Goal: Find specific page/section: Find specific page/section

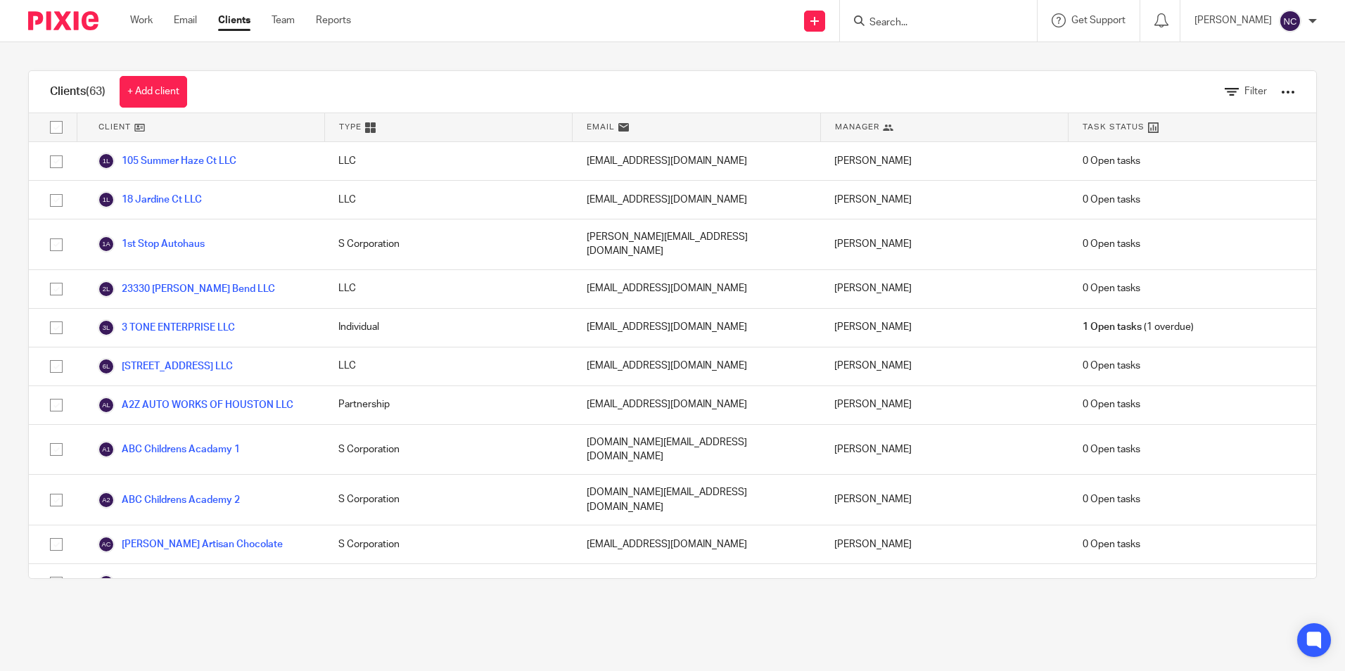
click at [888, 25] on input "Search" at bounding box center [931, 23] width 127 height 13
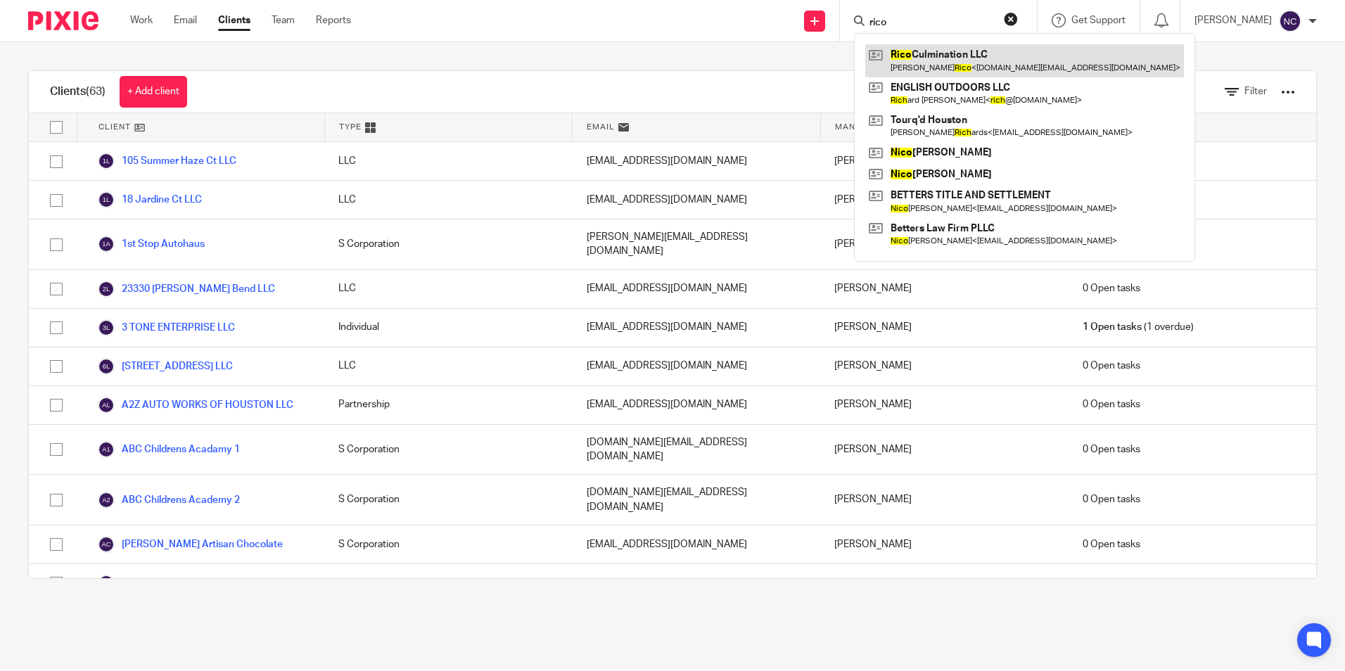
type input "rico"
click at [942, 56] on link at bounding box center [1025, 60] width 319 height 32
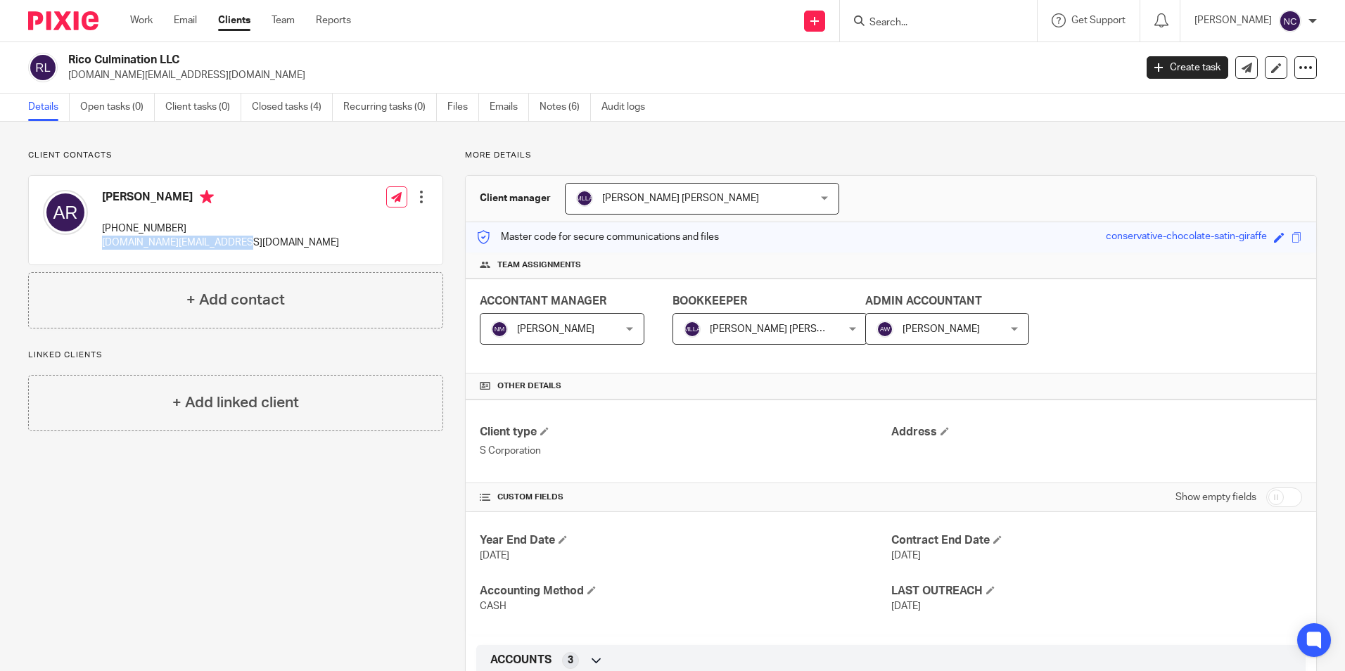
drag, startPoint x: 96, startPoint y: 238, endPoint x: 281, endPoint y: 243, distance: 185.2
click at [281, 243] on div "Aaron Rico (281) 901-2693 culmination.info@gmail.com Edit contact Create client…" at bounding box center [236, 220] width 414 height 89
copy p "[DOMAIN_NAME][EMAIL_ADDRESS][DOMAIN_NAME]"
click at [954, 23] on input "Search" at bounding box center [931, 23] width 127 height 13
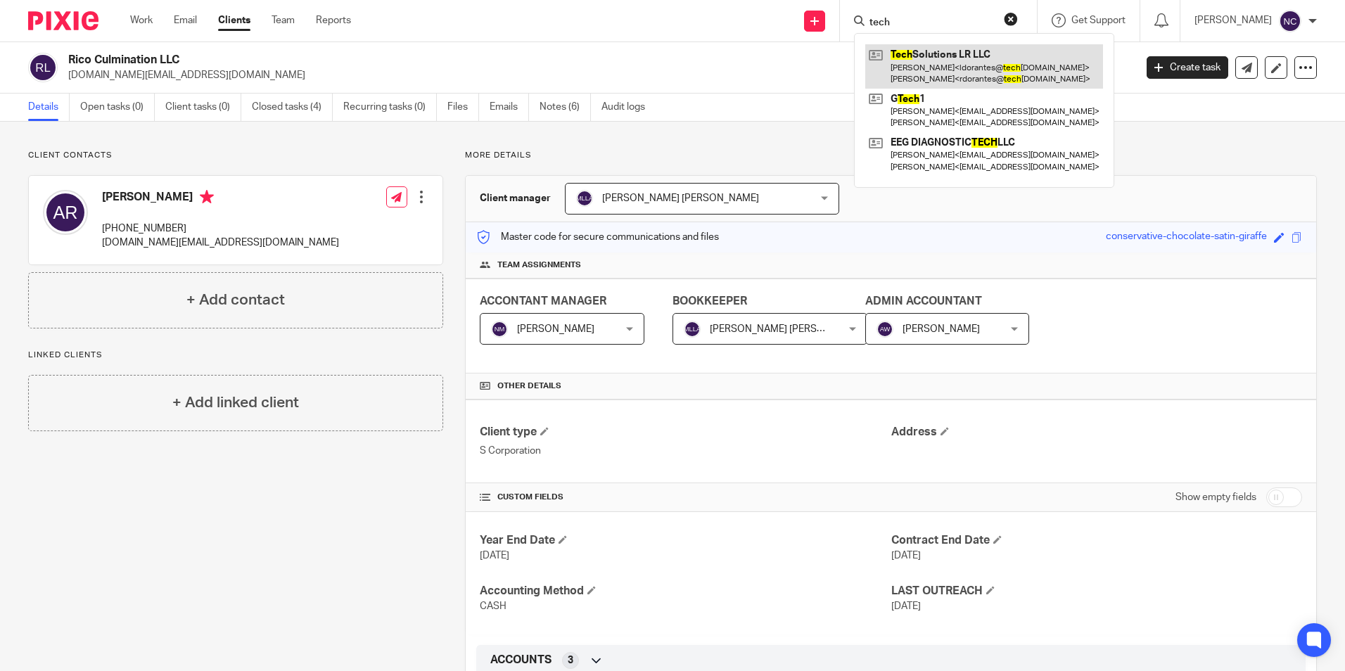
type input "tech"
click at [960, 68] on link at bounding box center [985, 66] width 238 height 44
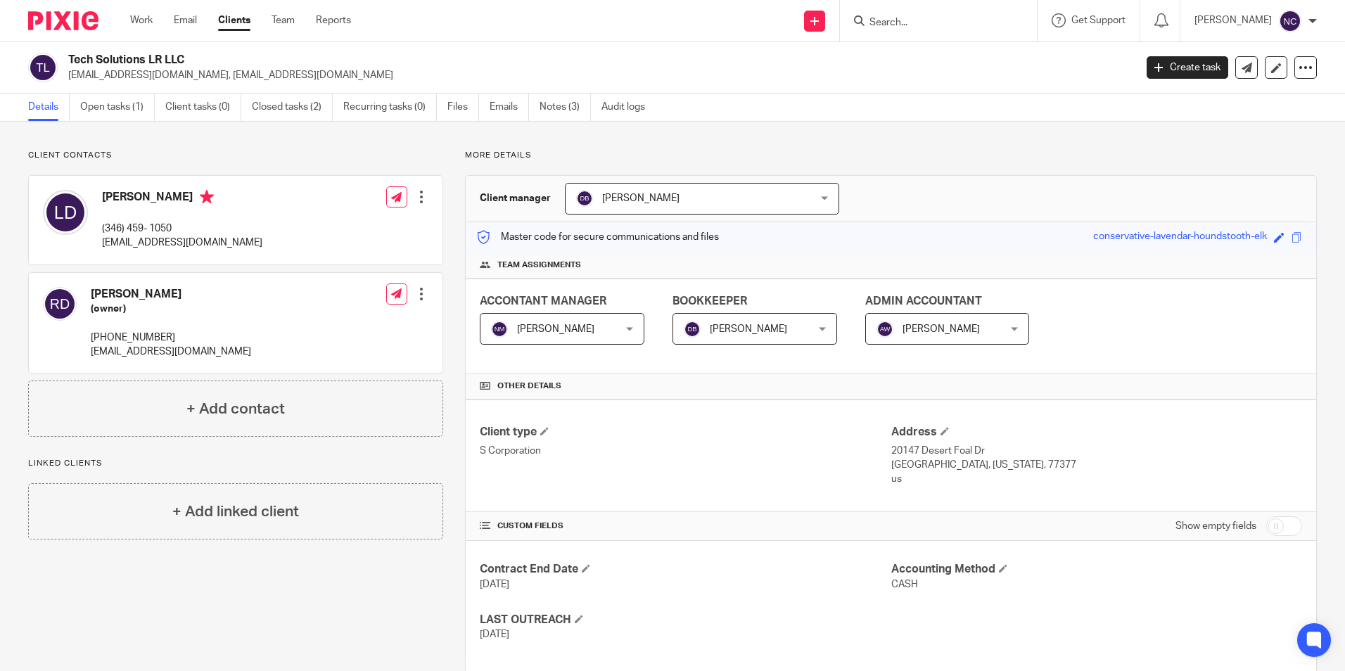
drag, startPoint x: 99, startPoint y: 243, endPoint x: 281, endPoint y: 255, distance: 182.7
click at [281, 255] on div "Luis Dorantes (346) 459- 1050 ldorantes@techsolutionslr.net Edit contact Create…" at bounding box center [236, 220] width 414 height 89
copy p "[EMAIL_ADDRESS][DOMAIN_NAME]"
drag, startPoint x: 1000, startPoint y: 104, endPoint x: 1132, endPoint y: 20, distance: 156.6
click at [1008, 106] on div "Details Open tasks (1) Client tasks (0) Closed tasks (2) Recurring tasks (0) Fi…" at bounding box center [672, 108] width 1345 height 28
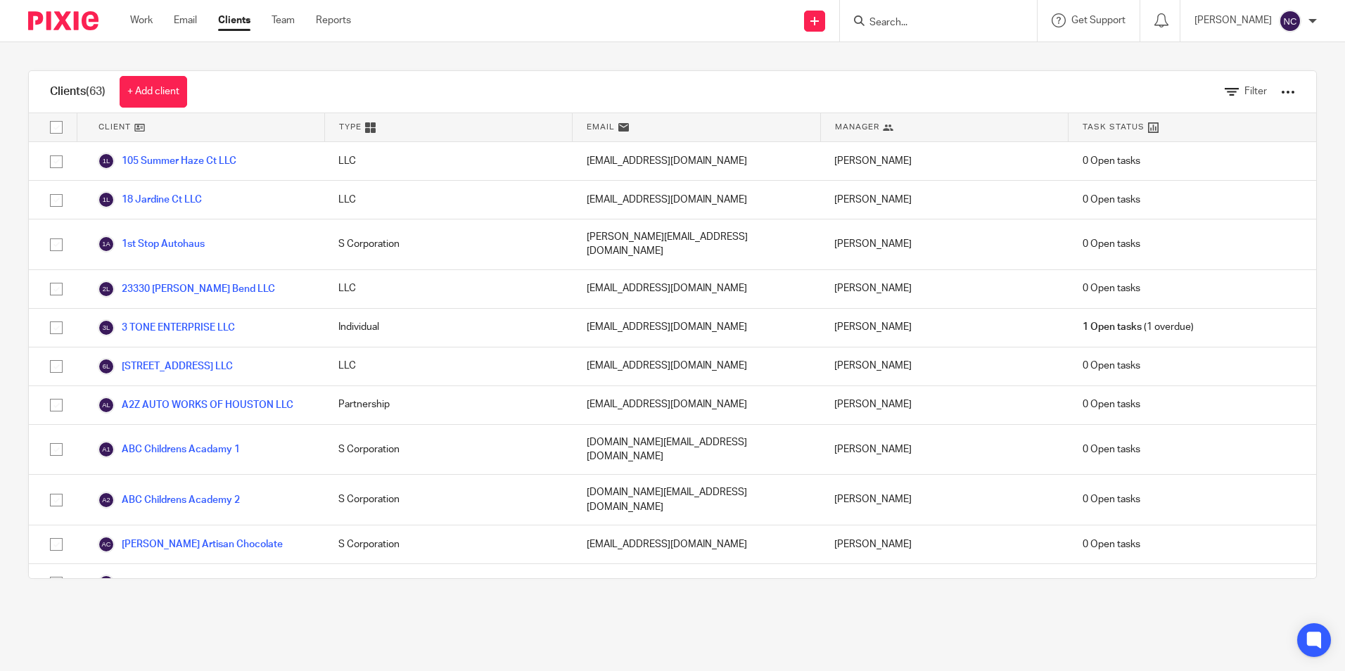
click at [926, 22] on input "Search" at bounding box center [931, 23] width 127 height 13
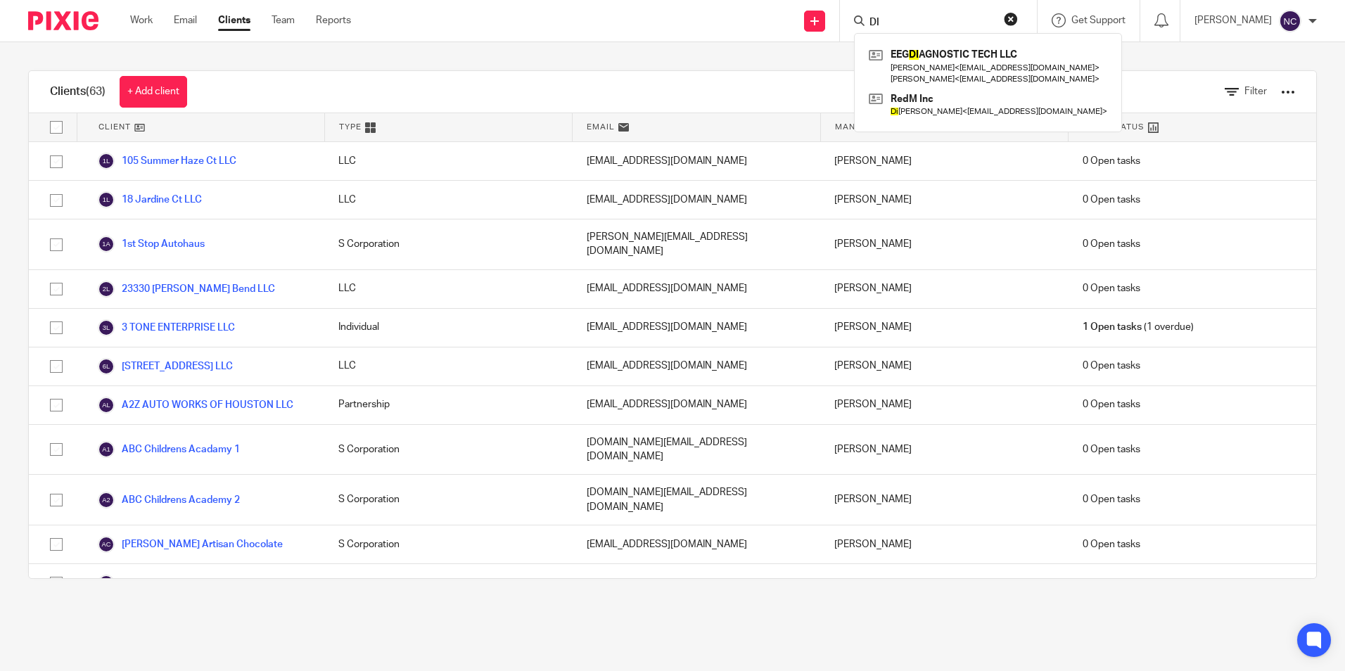
type input "D"
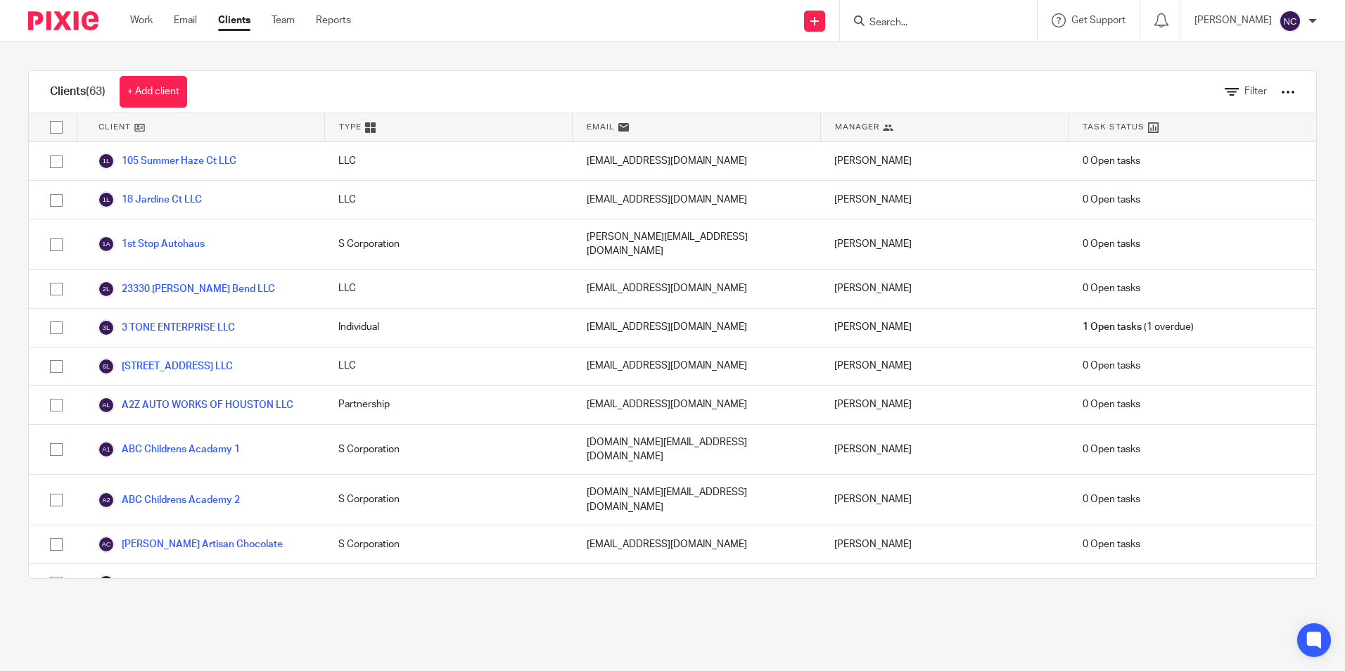
click at [894, 20] on input "Search" at bounding box center [931, 23] width 127 height 13
type input "WORKING"
click at [945, 62] on link at bounding box center [1000, 60] width 269 height 32
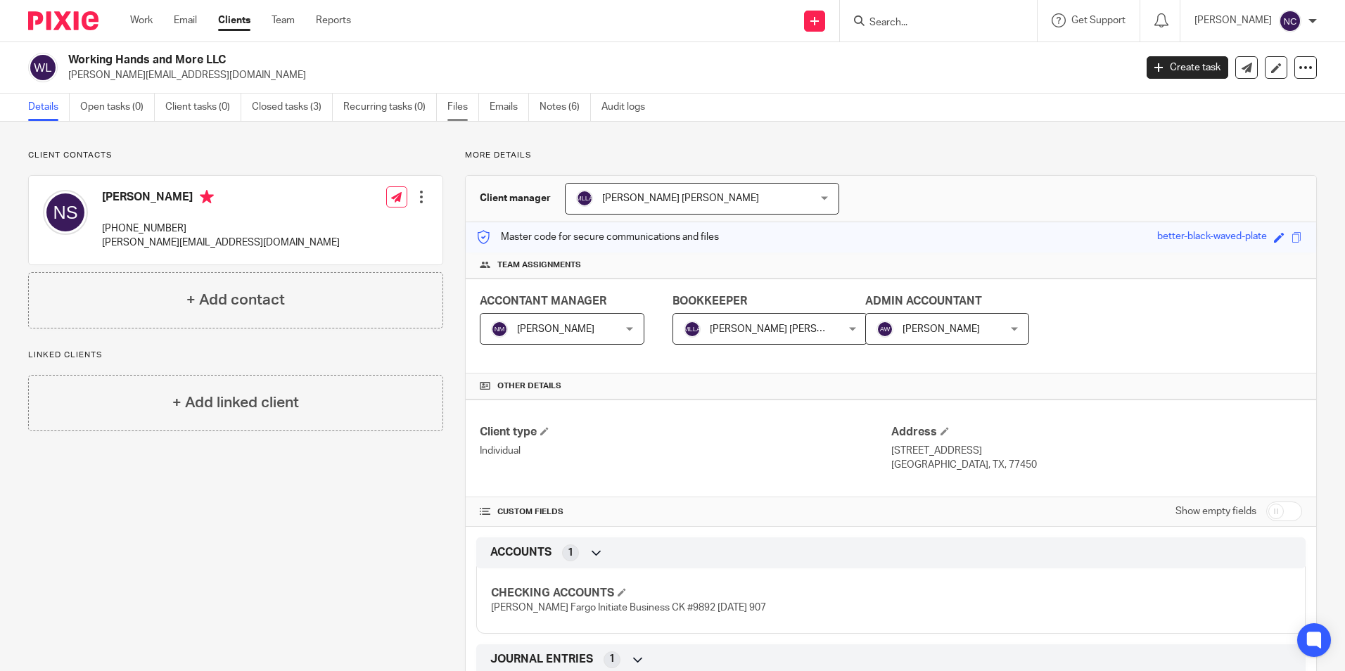
click at [461, 110] on link "Files" at bounding box center [464, 107] width 32 height 27
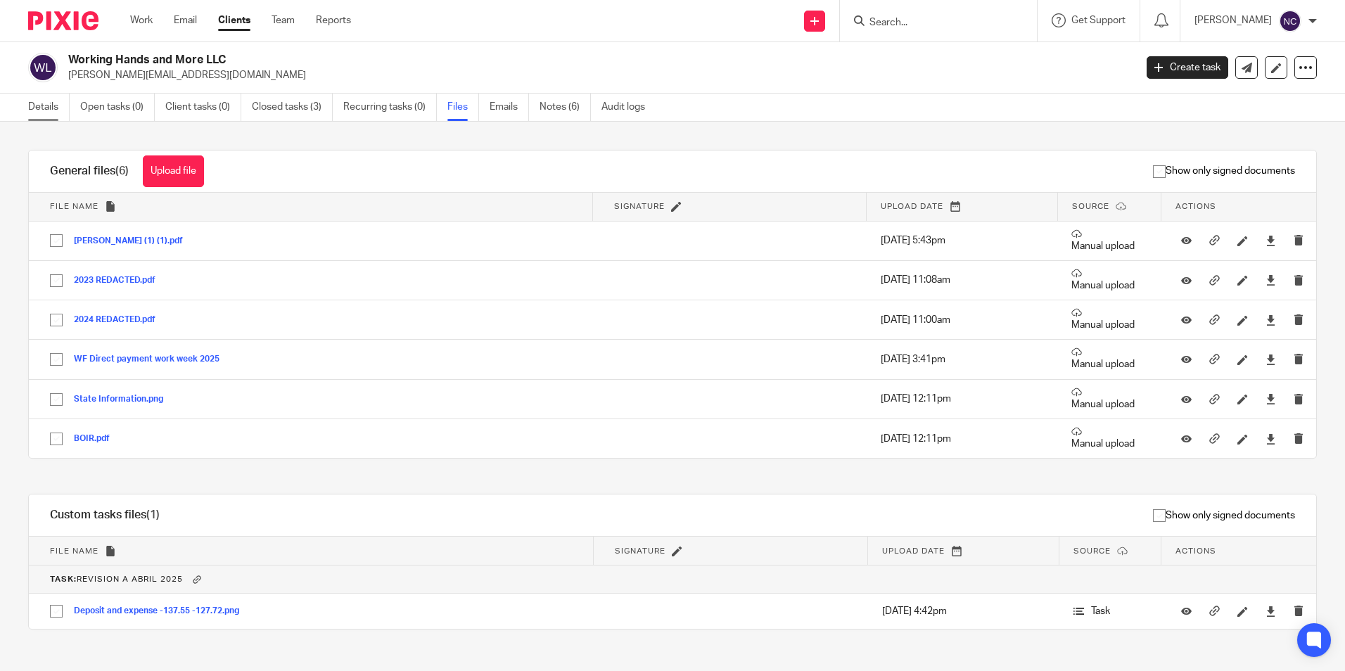
click at [49, 108] on link "Details" at bounding box center [49, 107] width 42 height 27
